Goal: Check status: Check status

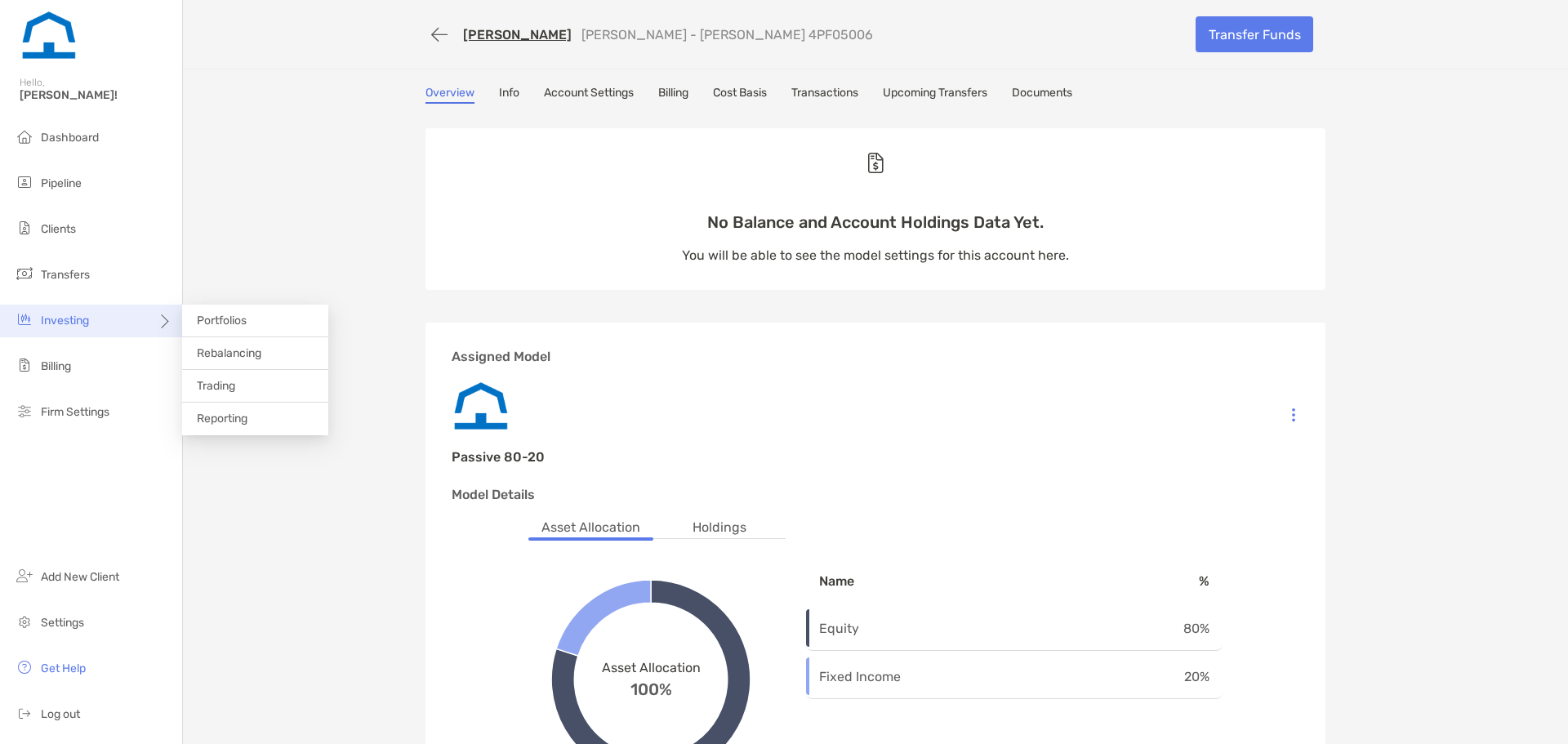
click at [168, 321] on icon at bounding box center [164, 327] width 13 height 13
click at [211, 383] on span "Trading" at bounding box center [216, 385] width 39 height 14
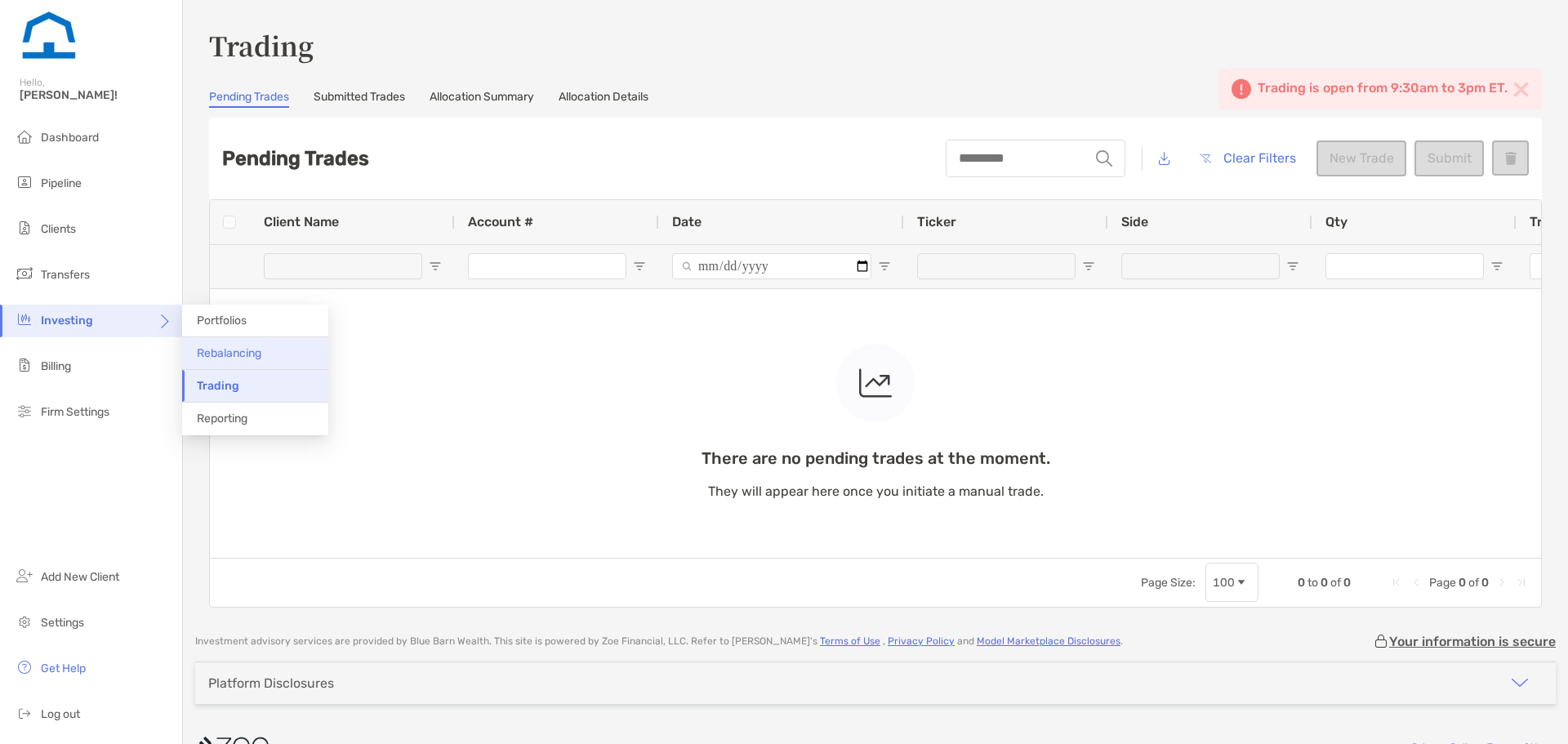
click at [206, 351] on span "Rebalancing" at bounding box center [229, 353] width 64 height 14
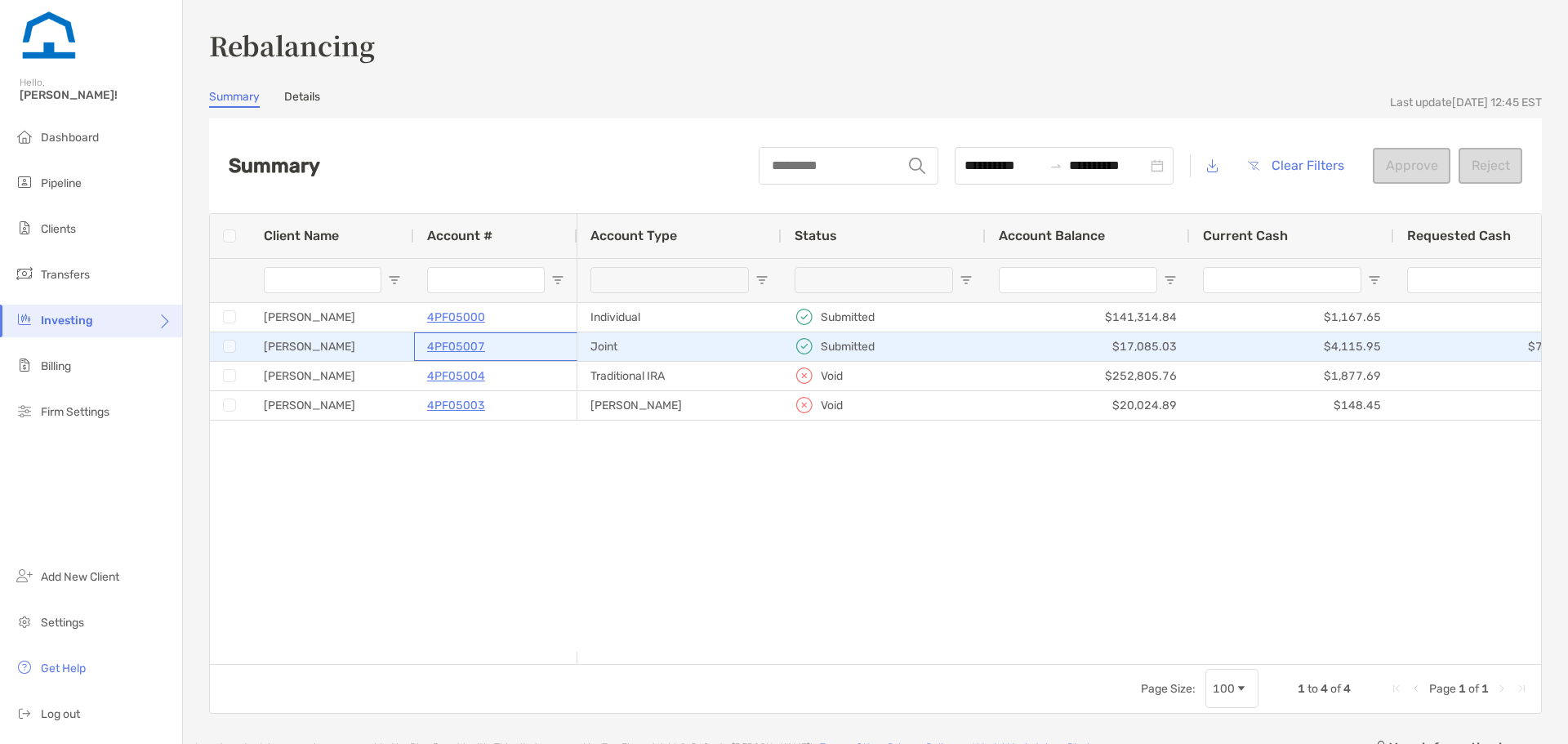
click at [434, 343] on p "4PF05007" at bounding box center [456, 346] width 58 height 20
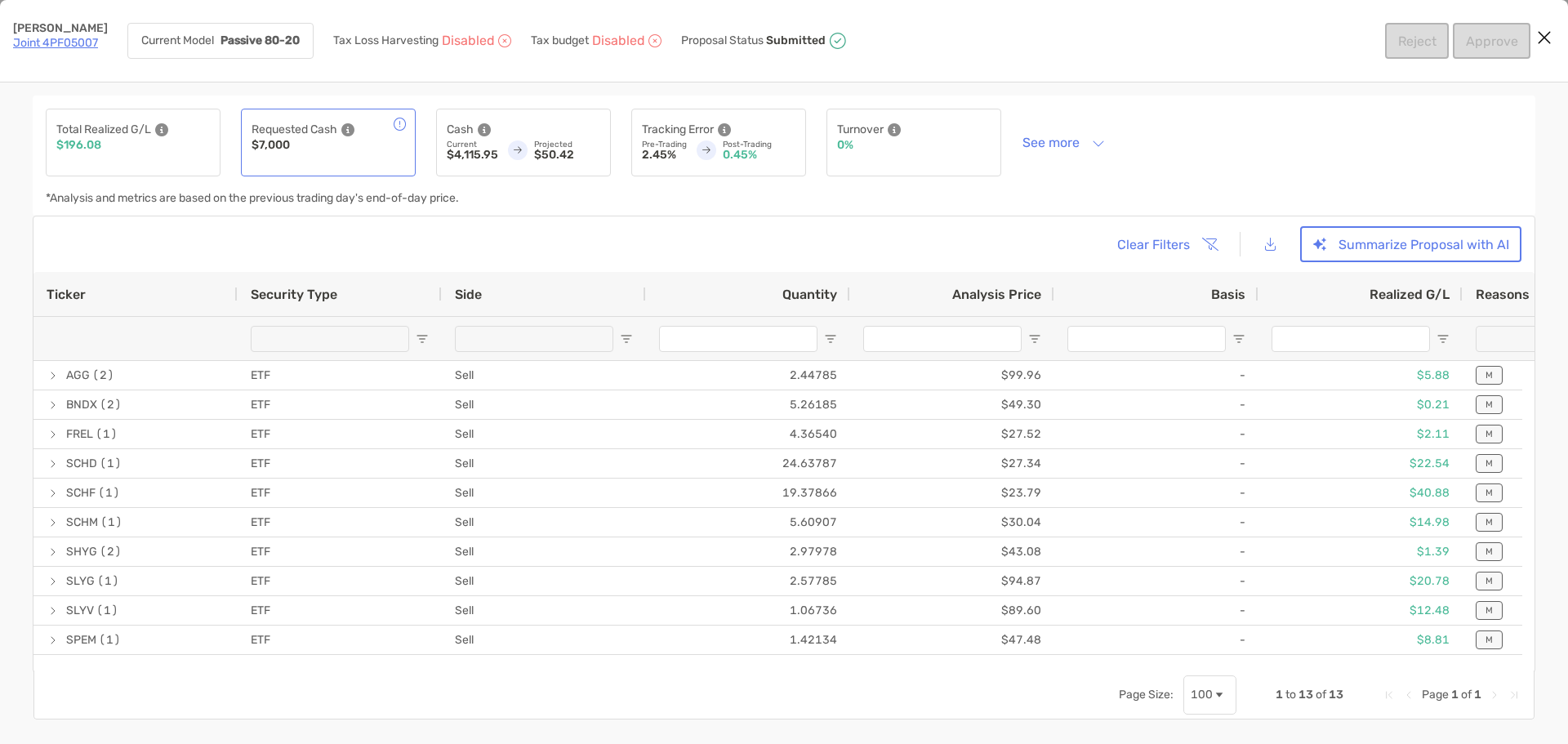
click at [1541, 40] on icon "Close modal" at bounding box center [1544, 37] width 15 height 19
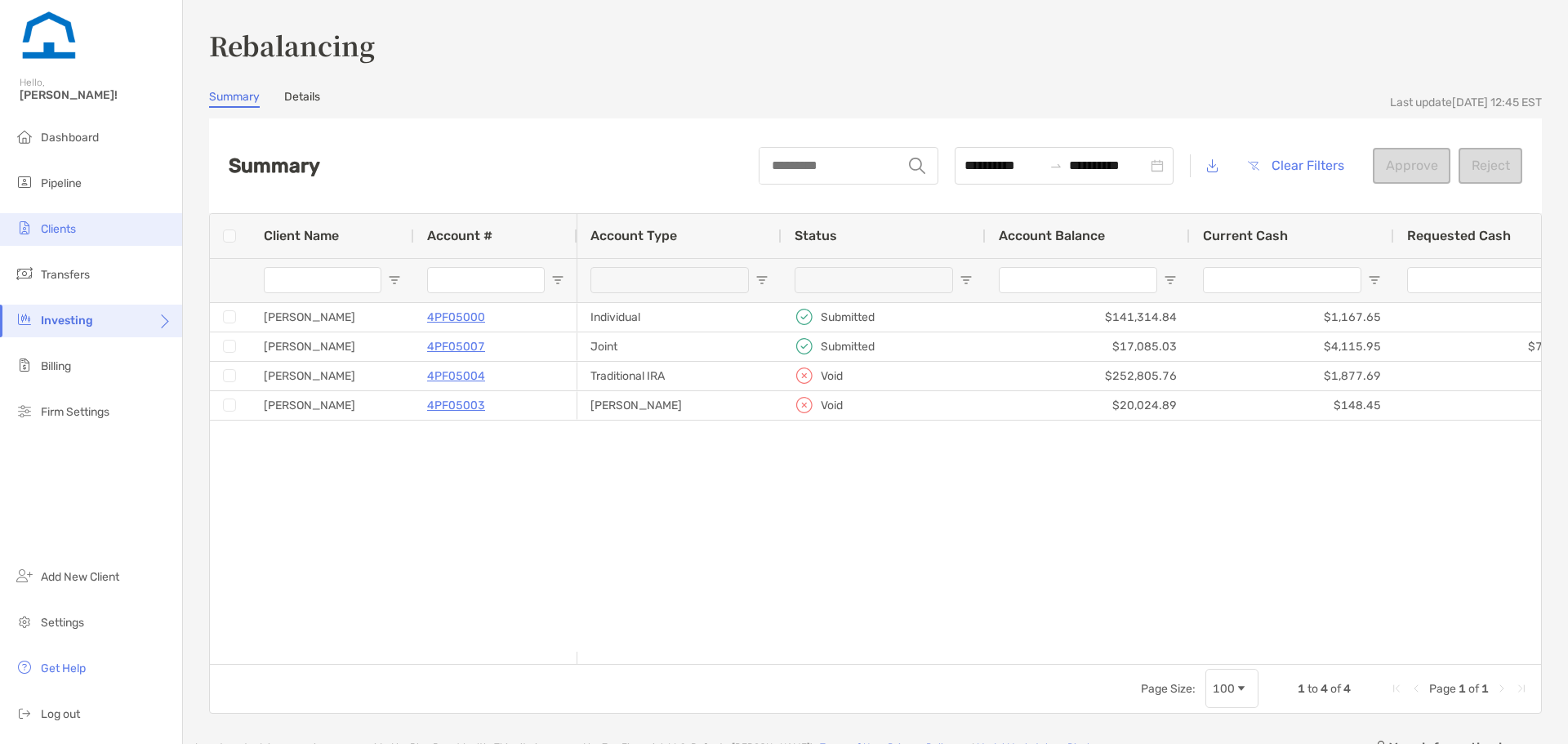
click at [139, 235] on li "Clients" at bounding box center [91, 230] width 182 height 33
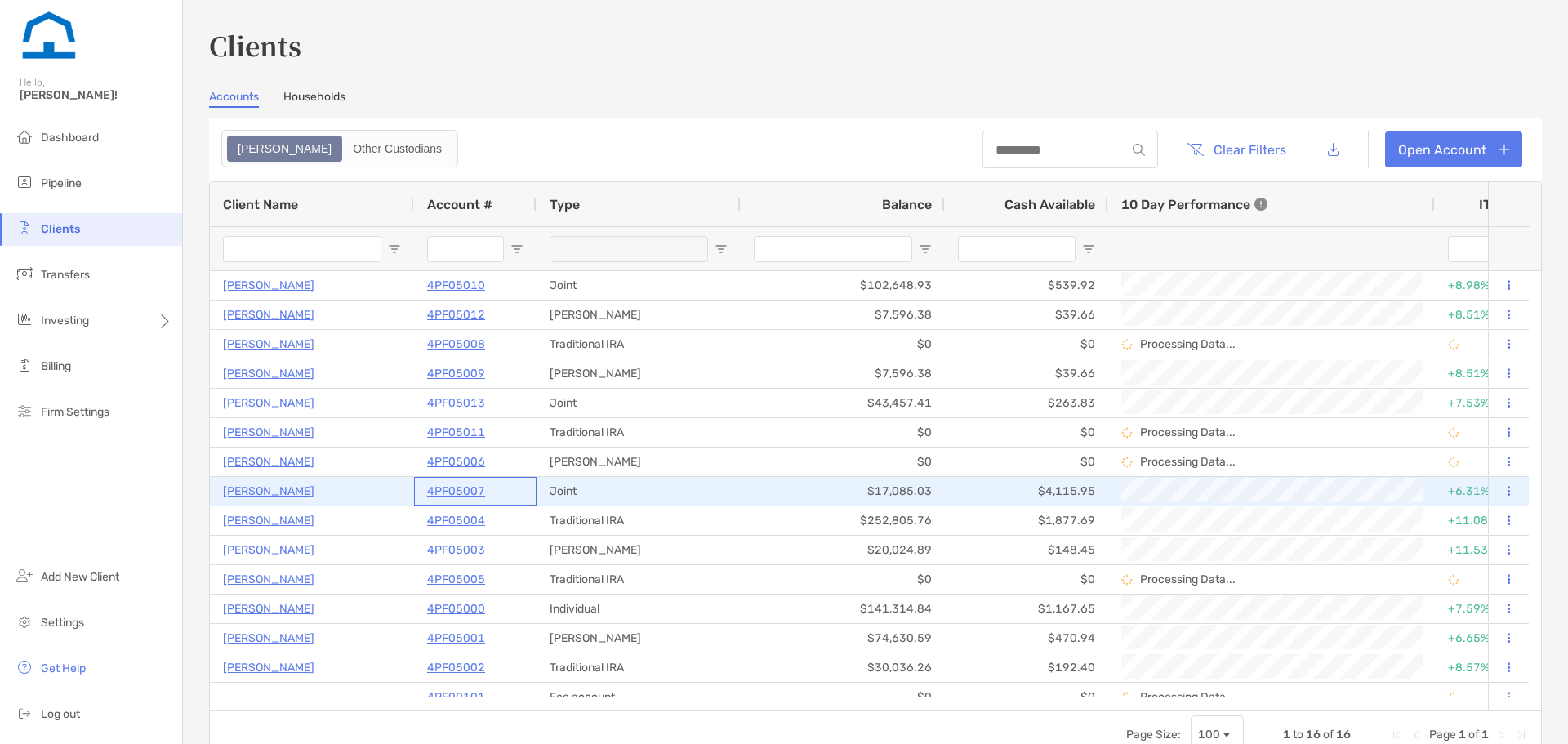
click at [444, 491] on p "4PF05007" at bounding box center [456, 491] width 58 height 20
